Goal: Task Accomplishment & Management: Use online tool/utility

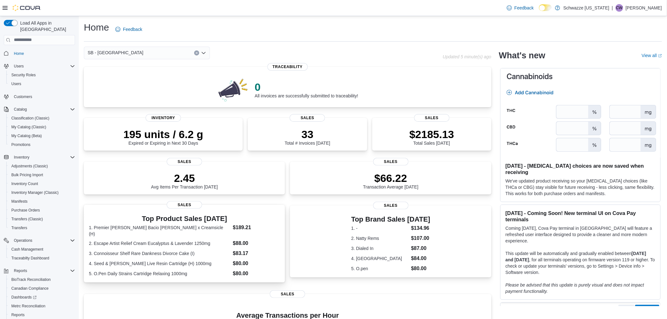
click at [254, 223] on h3 "Top Product Sales [DATE]" at bounding box center [184, 219] width 191 height 8
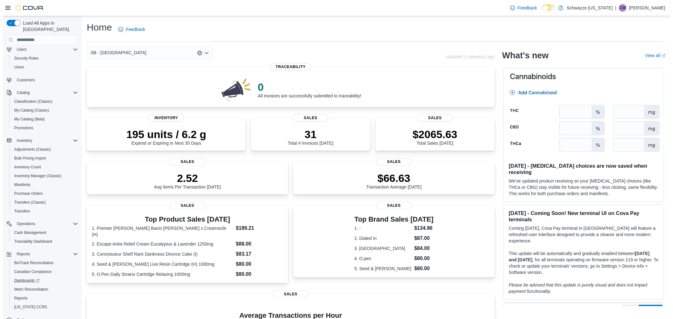
scroll to position [26, 0]
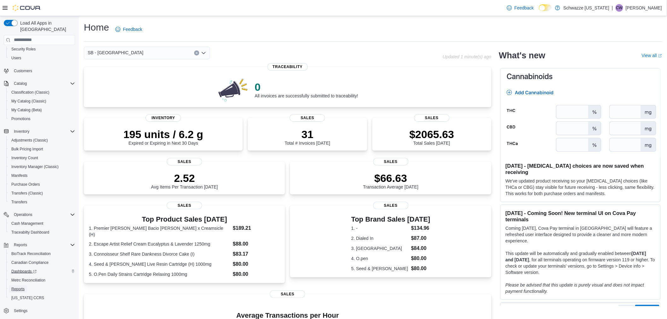
drag, startPoint x: 21, startPoint y: 279, endPoint x: 38, endPoint y: 260, distance: 25.2
click at [21, 287] on span "Reports" at bounding box center [17, 289] width 13 height 5
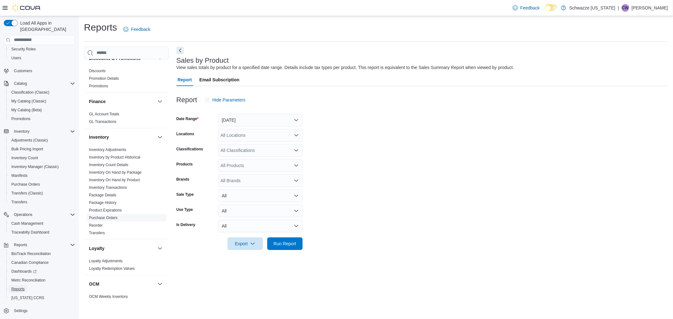
scroll to position [140, 0]
click at [126, 179] on link "Inventory On Hand by Product" at bounding box center [114, 180] width 51 height 4
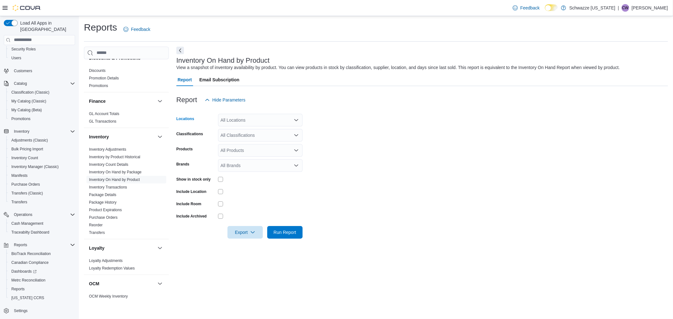
click at [244, 122] on div "All Locations" at bounding box center [260, 120] width 85 height 13
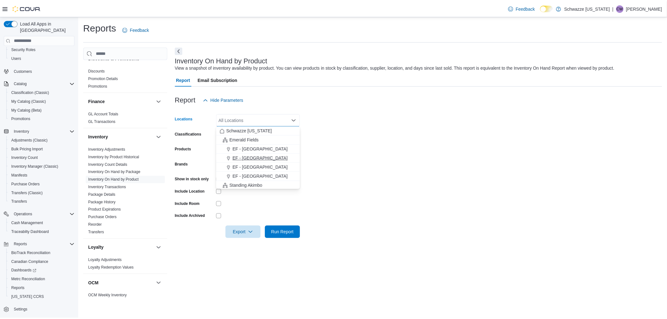
scroll to position [70, 0]
click at [248, 172] on span "SB - [GEOGRAPHIC_DATA]" at bounding box center [263, 170] width 56 height 6
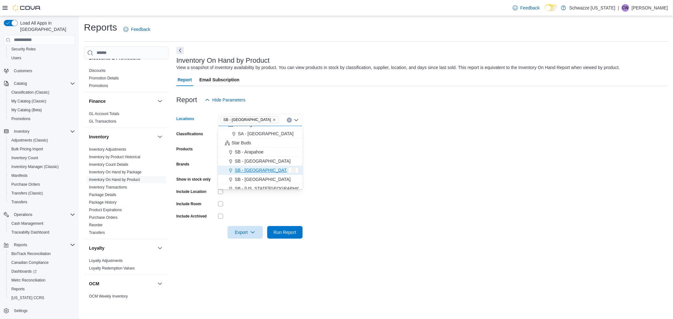
click at [370, 165] on form "Locations SB - Belmar Combo box. Selected. SB - Belmar. Press Backspace to dele…" at bounding box center [421, 172] width 491 height 132
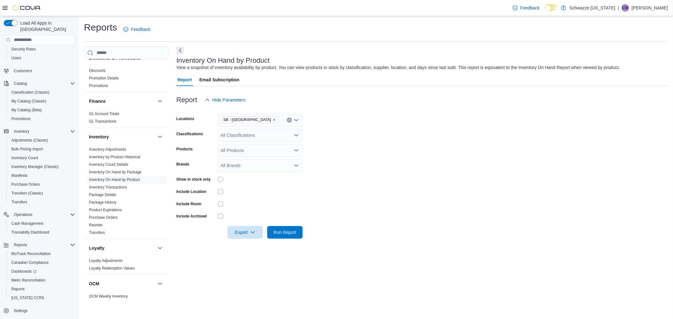
click at [262, 134] on div "All Classifications" at bounding box center [260, 135] width 85 height 13
click at [254, 155] on span "REC - Flower" at bounding box center [244, 155] width 26 height 6
click at [352, 174] on form "Locations SB - Belmar Classifications REC - Flower Combo box. Selected. REC - F…" at bounding box center [421, 172] width 491 height 132
click at [286, 231] on span "Run Report" at bounding box center [284, 232] width 23 height 6
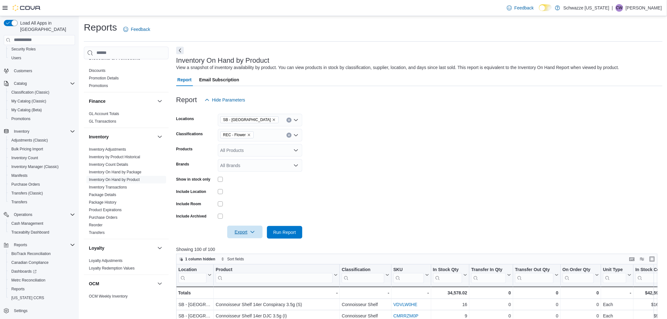
drag, startPoint x: 237, startPoint y: 229, endPoint x: 244, endPoint y: 229, distance: 6.6
click at [238, 229] on span "Export" at bounding box center [245, 232] width 28 height 13
click at [246, 244] on span "Export to Excel" at bounding box center [246, 244] width 28 height 5
click at [134, 171] on link "Inventory On Hand by Package" at bounding box center [115, 172] width 53 height 4
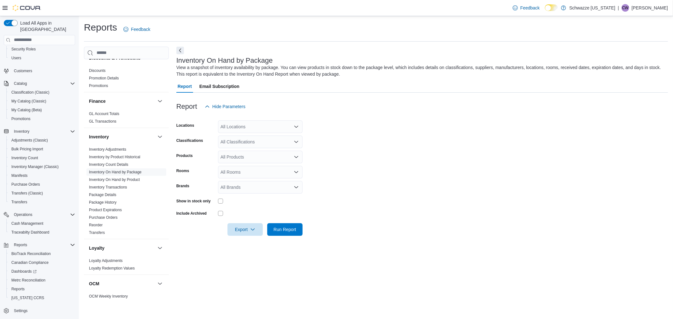
click at [256, 125] on div "All Locations" at bounding box center [260, 126] width 85 height 13
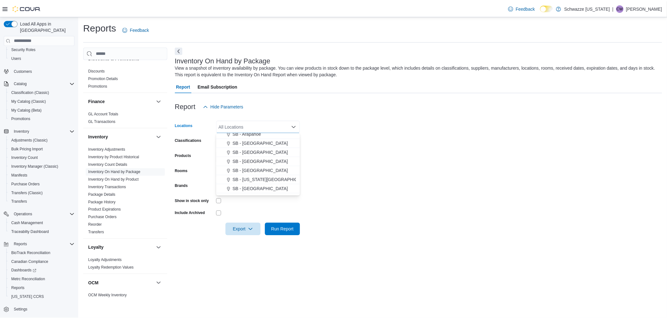
scroll to position [105, 0]
click at [256, 143] on span "SB - [GEOGRAPHIC_DATA]" at bounding box center [263, 142] width 56 height 6
click at [367, 149] on form "Locations SB - Belmar Combo box. Selected. SB - Belmar. Press Backspace to dele…" at bounding box center [421, 174] width 491 height 123
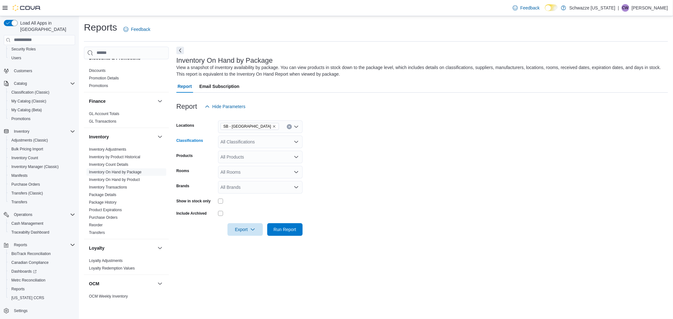
click at [244, 146] on div "All Classifications" at bounding box center [260, 142] width 85 height 13
click at [242, 159] on span "REC - Flower" at bounding box center [244, 161] width 26 height 6
click at [386, 187] on form "Locations SB - Belmar Classifications REC - Flower Combo box. Selected. REC - F…" at bounding box center [421, 174] width 491 height 123
click at [290, 228] on span "Run Report" at bounding box center [284, 229] width 23 height 6
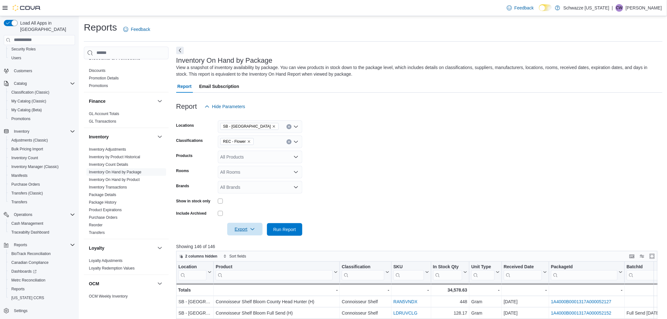
click at [240, 230] on span "Export" at bounding box center [245, 229] width 28 height 13
click at [252, 245] on button "Export to Excel" at bounding box center [246, 242] width 36 height 13
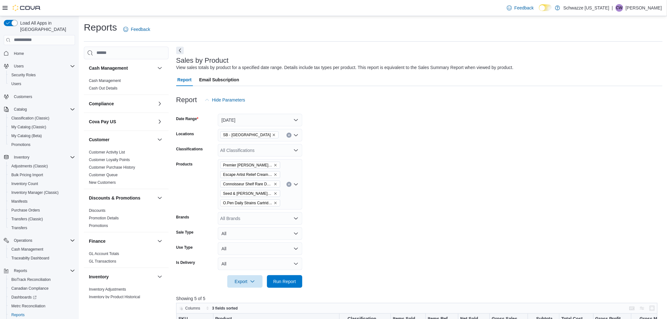
click at [288, 184] on icon "Clear input" at bounding box center [289, 184] width 3 height 3
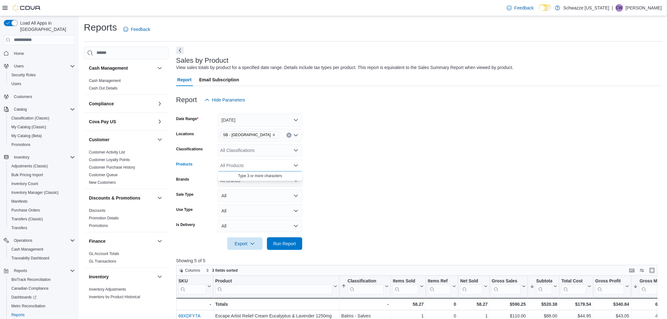
click at [266, 156] on div "All Classifications" at bounding box center [260, 150] width 85 height 13
click at [254, 171] on span "REC - Flower" at bounding box center [244, 170] width 26 height 6
click at [285, 244] on span "Run Report" at bounding box center [284, 243] width 23 height 6
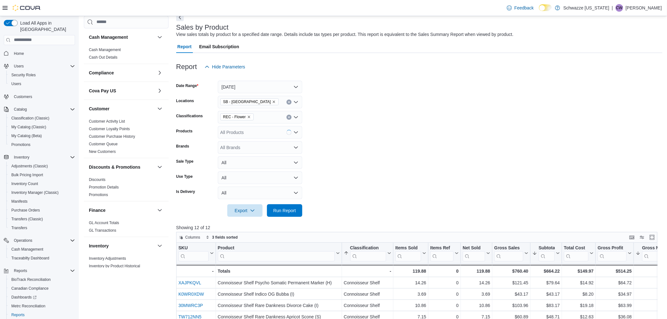
scroll to position [175, 0]
